Goal: Information Seeking & Learning: Learn about a topic

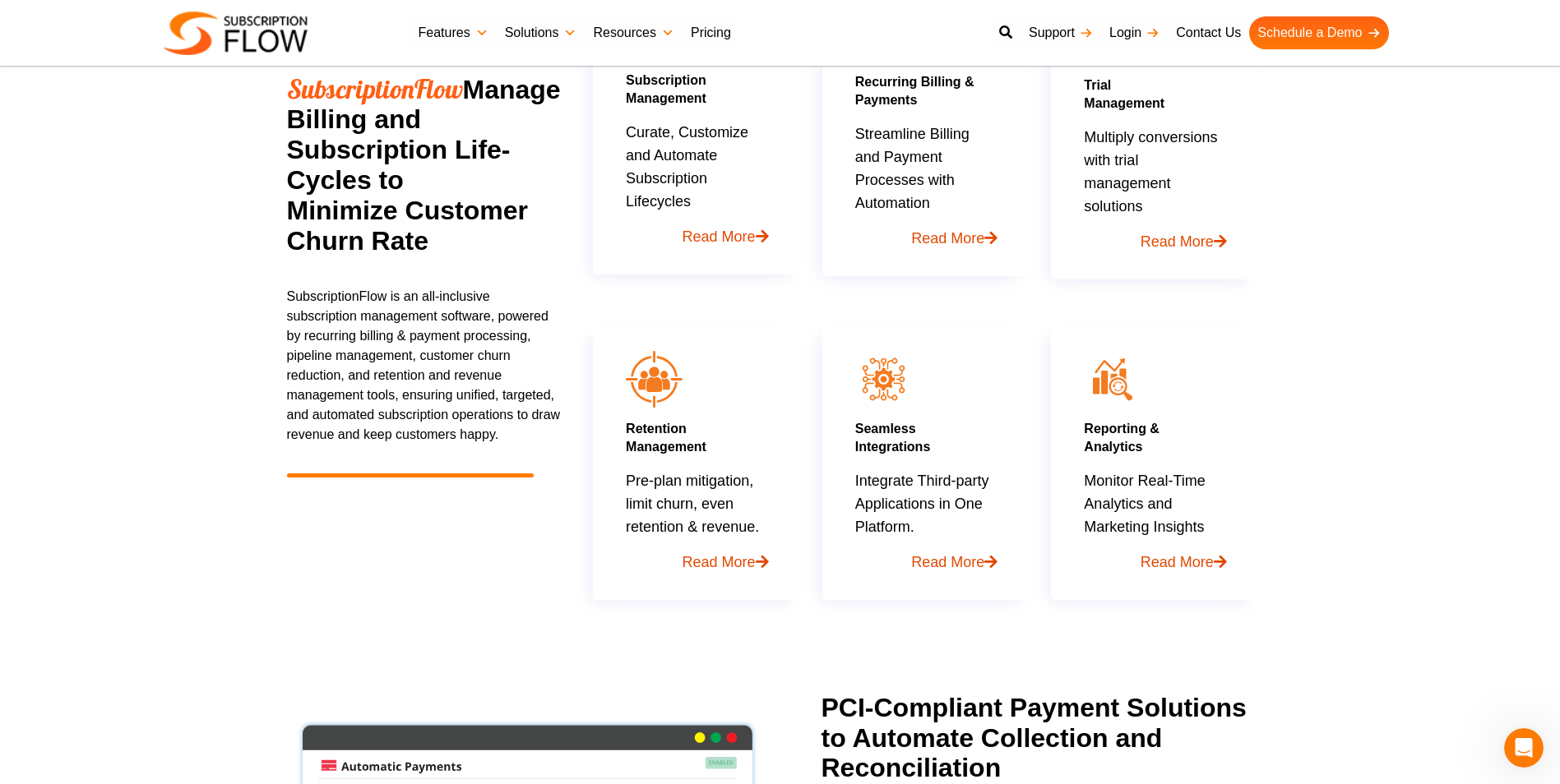
scroll to position [822, 0]
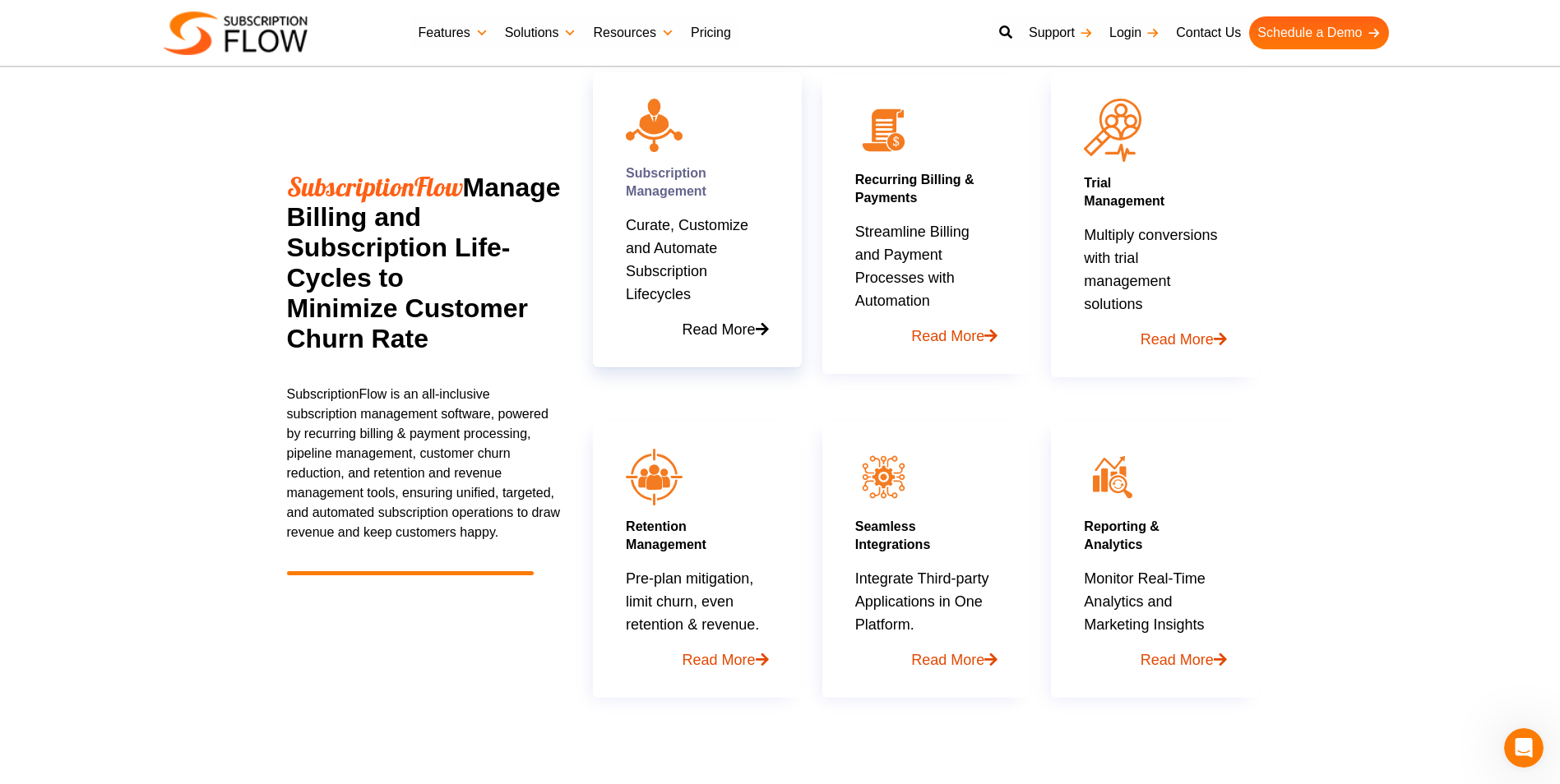
click at [763, 339] on link "Read More" at bounding box center [697, 323] width 142 height 35
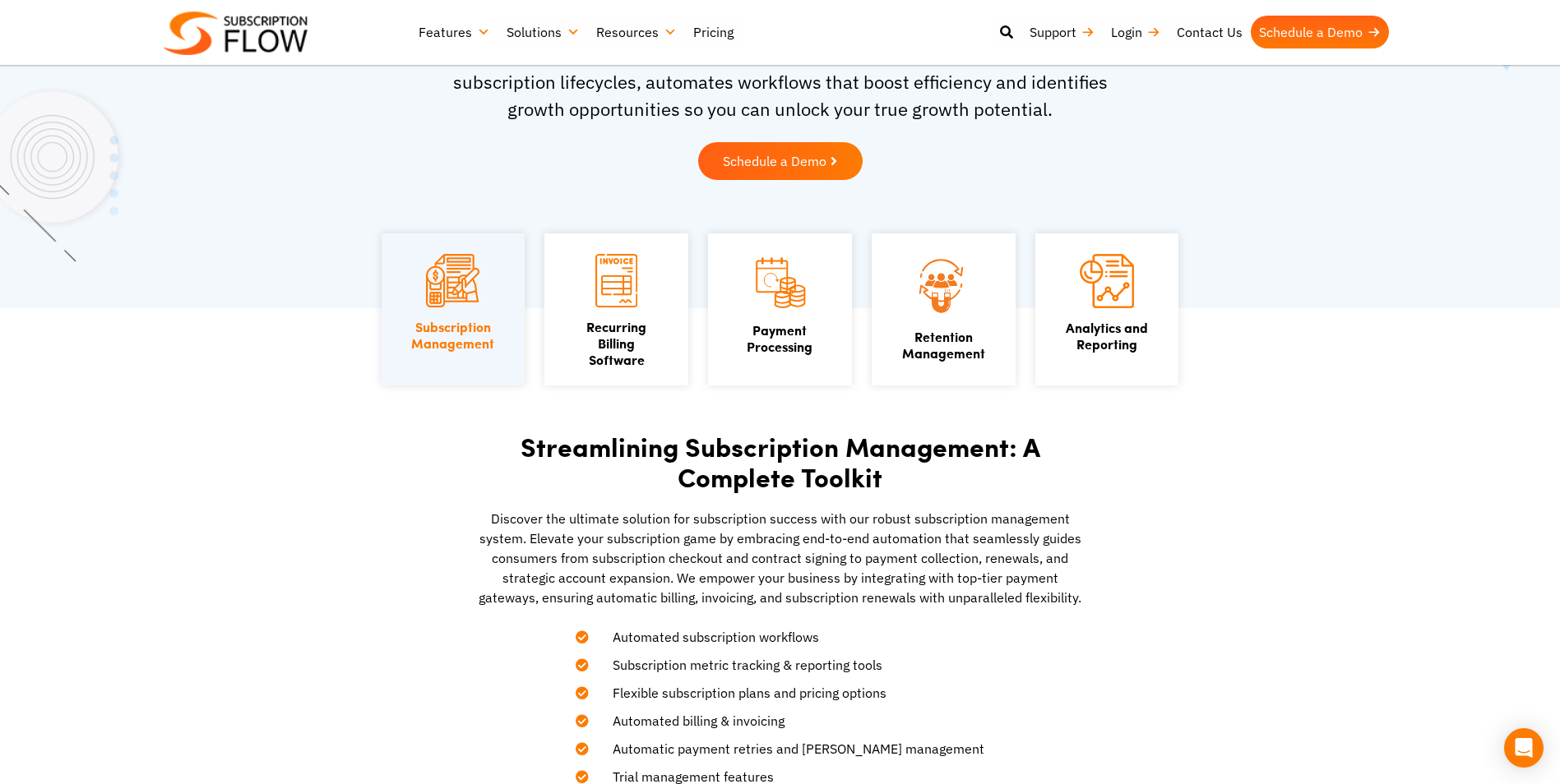
scroll to position [164, 0]
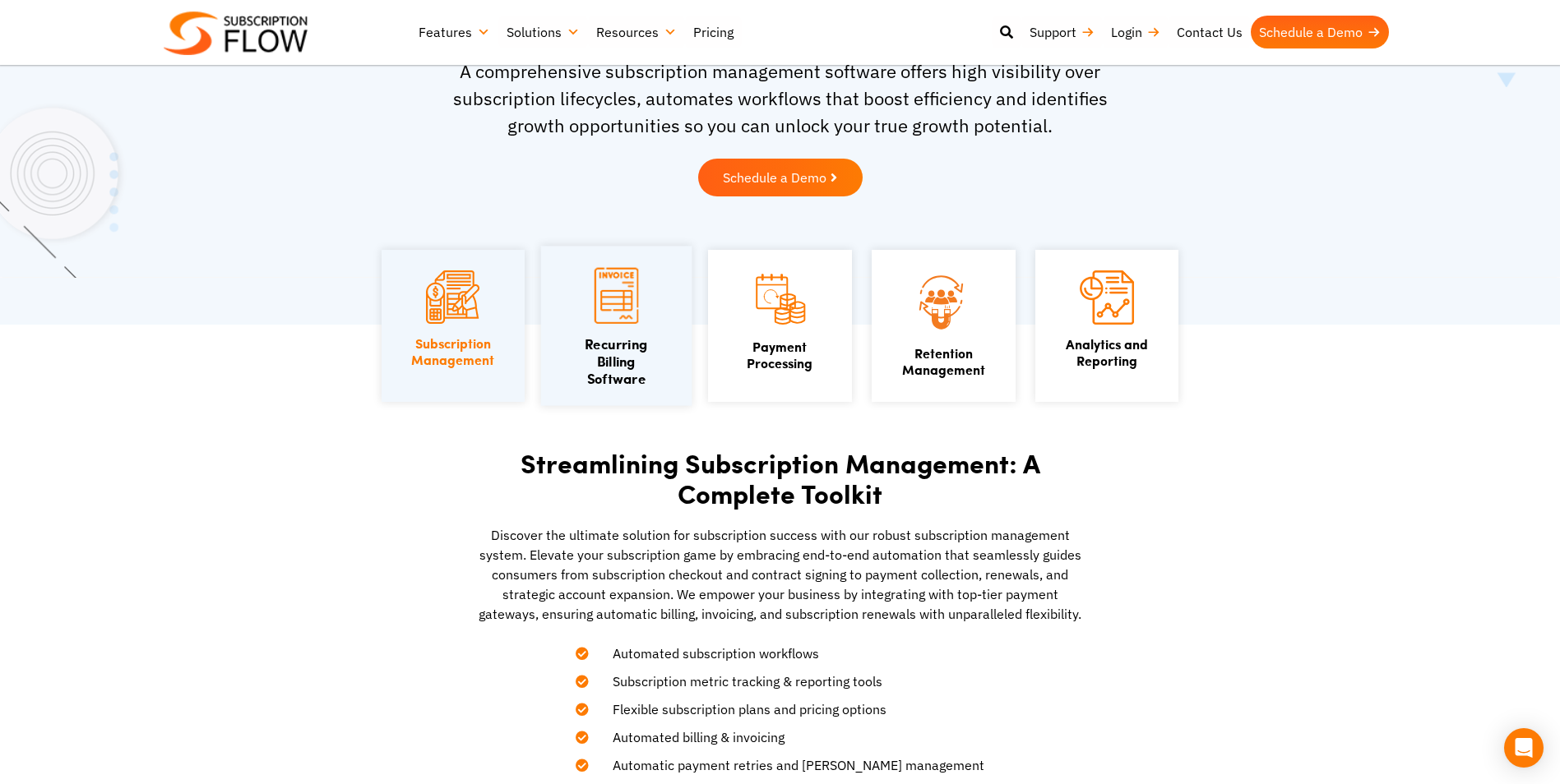
click at [641, 365] on h3 "Recurring Billing Software" at bounding box center [615, 362] width 98 height 52
click at [631, 350] on link "Recurring Billing Software" at bounding box center [616, 362] width 63 height 54
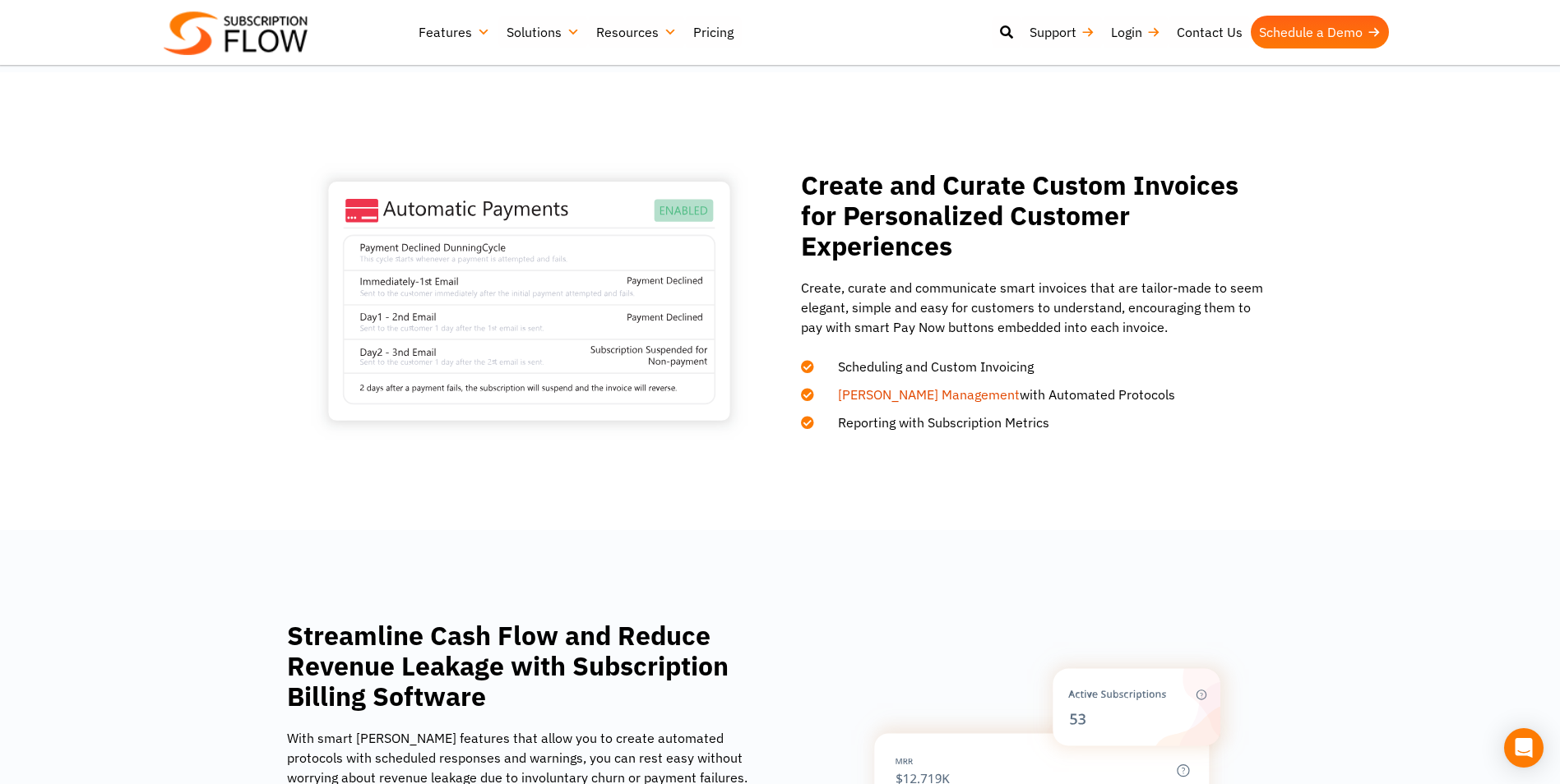
scroll to position [1069, 0]
